Goal: Information Seeking & Learning: Learn about a topic

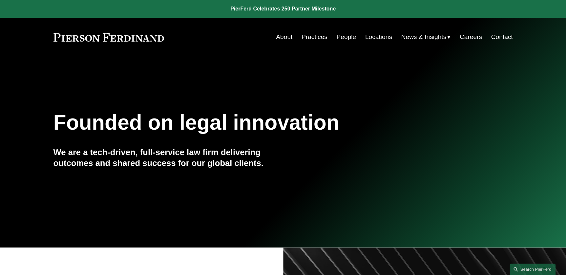
click at [277, 37] on link "People" at bounding box center [346, 37] width 20 height 12
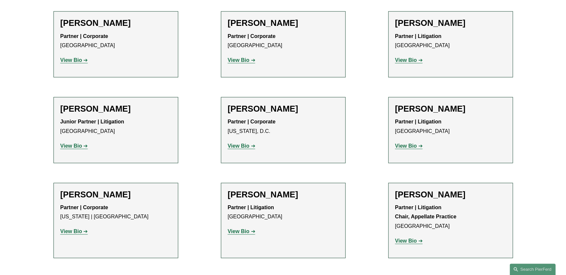
scroll to position [4355, 0]
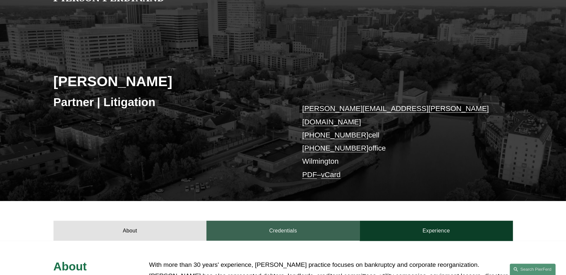
scroll to position [59, 0]
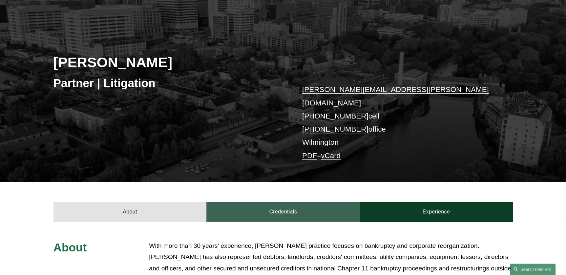
click at [272, 203] on link "Credentials" at bounding box center [282, 212] width 153 height 20
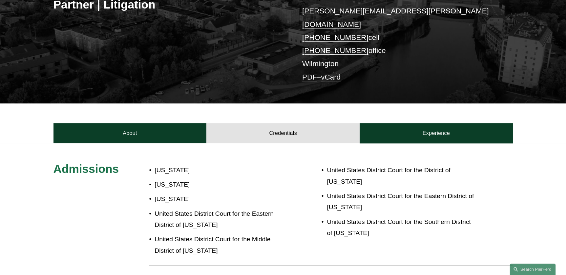
scroll to position [149, 0]
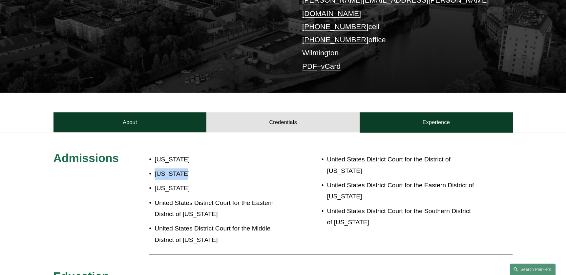
drag, startPoint x: 185, startPoint y: 164, endPoint x: 152, endPoint y: 160, distance: 33.4
click at [154, 169] on p "Tennessee" at bounding box center [218, 174] width 128 height 11
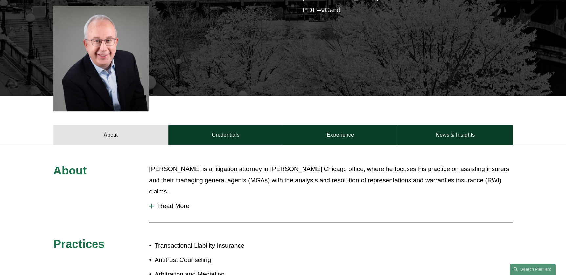
scroll to position [209, 0]
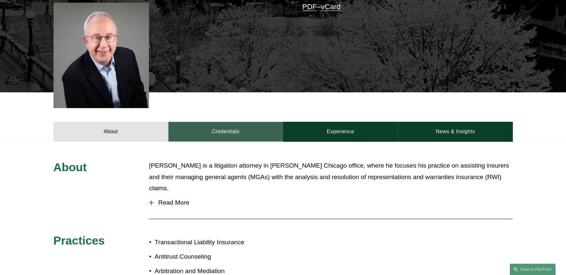
click at [217, 122] on link "Credentials" at bounding box center [225, 132] width 115 height 20
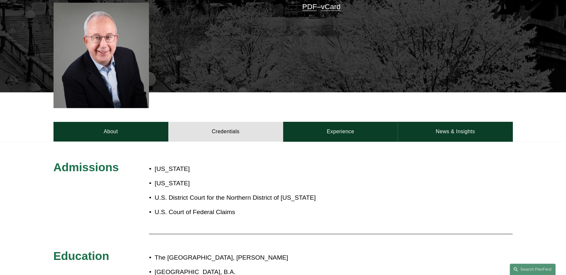
click at [206, 178] on p "District of Columbia" at bounding box center [237, 183] width 167 height 11
drag, startPoint x: 209, startPoint y: 174, endPoint x: 147, endPoint y: 175, distance: 62.6
click at [154, 178] on p "District of Columbia" at bounding box center [237, 183] width 167 height 11
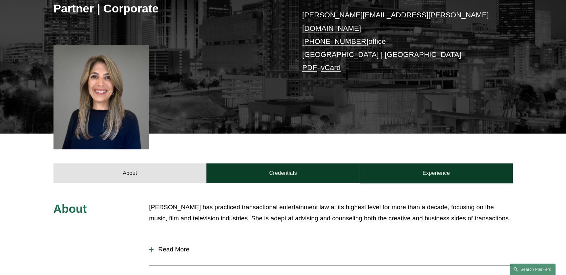
scroll to position [149, 0]
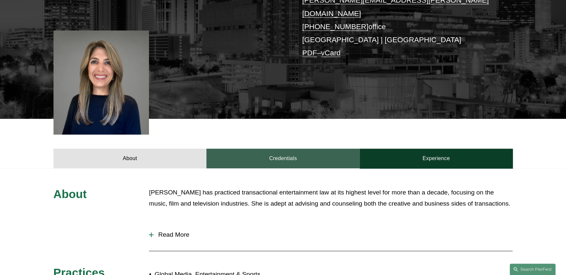
click at [268, 154] on link "Credentials" at bounding box center [282, 159] width 153 height 20
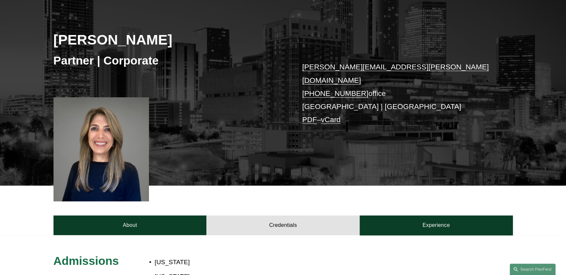
scroll to position [59, 0]
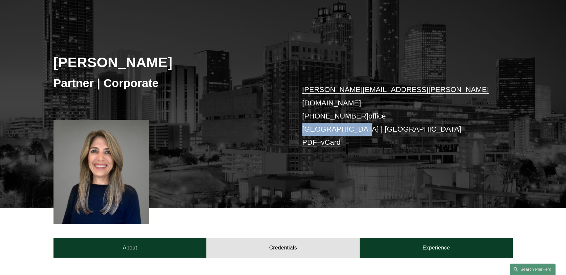
drag, startPoint x: 303, startPoint y: 115, endPoint x: 351, endPoint y: 116, distance: 48.5
click at [351, 116] on p "[PERSON_NAME][EMAIL_ADDRESS][PERSON_NAME][DOMAIN_NAME] [PHONE_NUMBER] office [G…" at bounding box center [397, 116] width 191 height 66
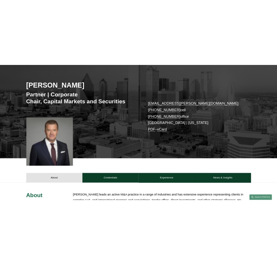
scroll to position [179, 0]
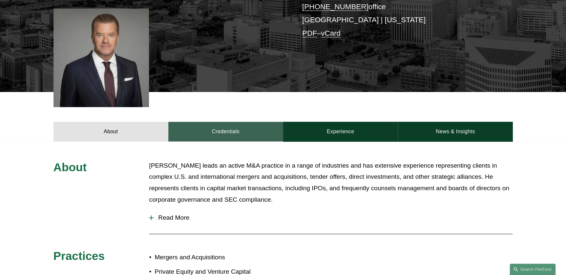
click at [238, 129] on link "Credentials" at bounding box center [225, 132] width 115 height 20
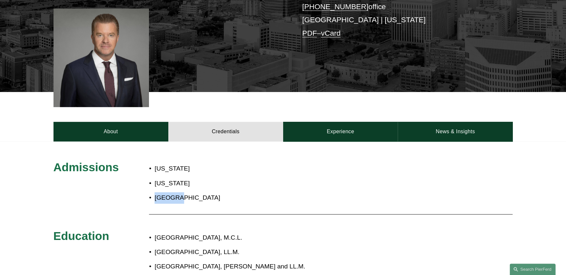
drag, startPoint x: 180, startPoint y: 196, endPoint x: 142, endPoint y: 197, distance: 38.0
click at [154, 197] on p "[GEOGRAPHIC_DATA]" at bounding box center [237, 197] width 167 height 11
